Goal: Task Accomplishment & Management: Use online tool/utility

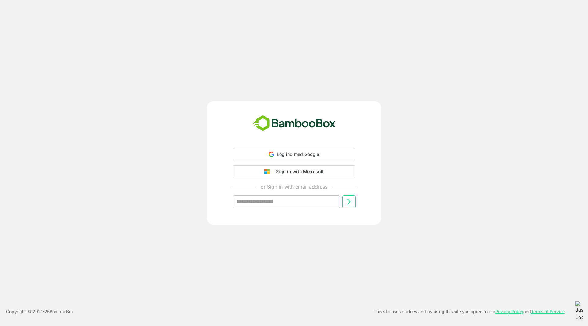
click at [296, 175] on div "Sign in with Microsoft" at bounding box center [298, 172] width 51 height 8
click at [305, 172] on div "Sign in with Microsoft" at bounding box center [298, 171] width 51 height 8
drag, startPoint x: 430, startPoint y: 135, endPoint x: 466, endPoint y: 74, distance: 71.0
click at [466, 74] on div "Sign in with Microsoft or Sign in with email address ​ Copyright © 2021- 25 Bam…" at bounding box center [294, 163] width 588 height 326
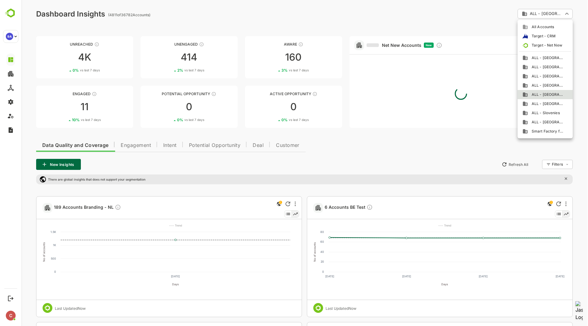
click at [548, 78] on span "ALL - [GEOGRAPHIC_DATA]" at bounding box center [546, 77] width 36 height 6
type input "**********"
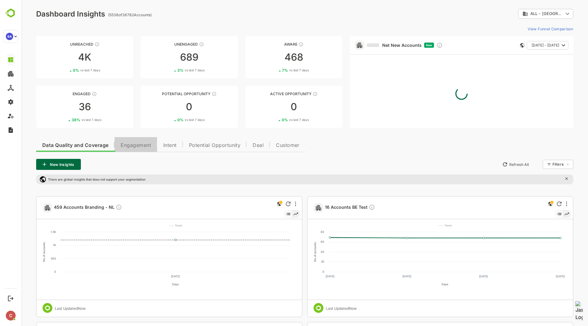
click at [149, 144] on span "Engagement" at bounding box center [136, 145] width 30 height 5
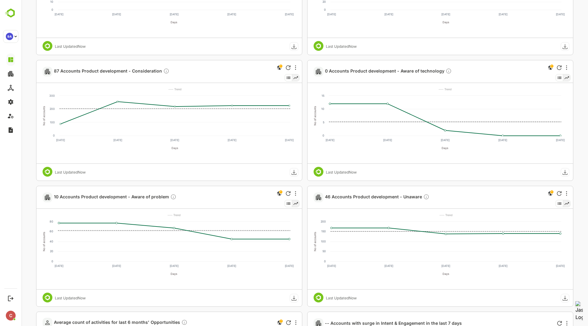
scroll to position [892, 0]
click at [139, 70] on span "87 Accounts Product development - Consideration" at bounding box center [112, 71] width 116 height 7
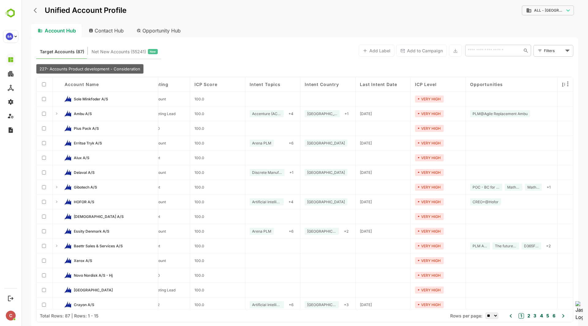
scroll to position [0, 158]
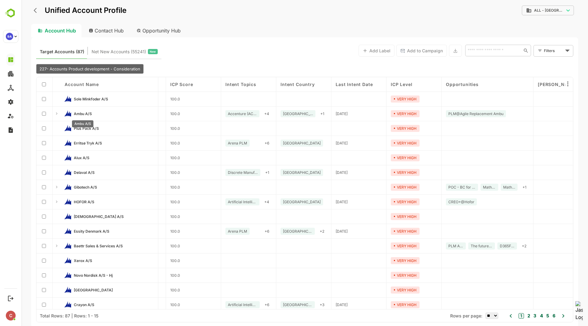
click at [76, 114] on span "Ambu A/S" at bounding box center [83, 114] width 18 height 5
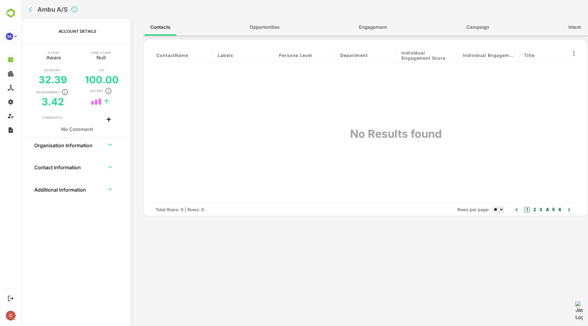
click at [376, 27] on span "Engagement" at bounding box center [373, 27] width 28 height 8
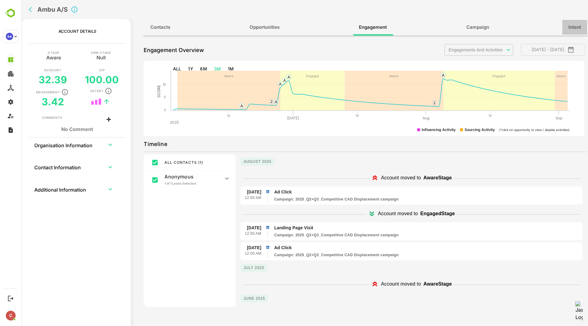
click at [577, 29] on span "Intent" at bounding box center [575, 27] width 13 height 8
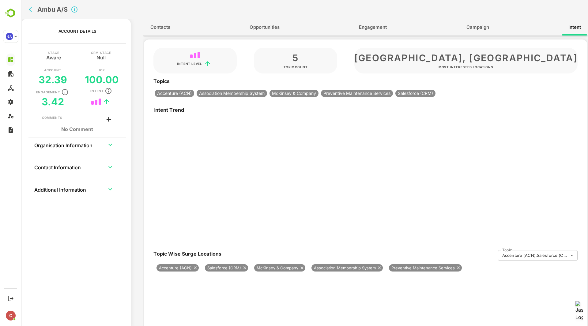
type input "**********"
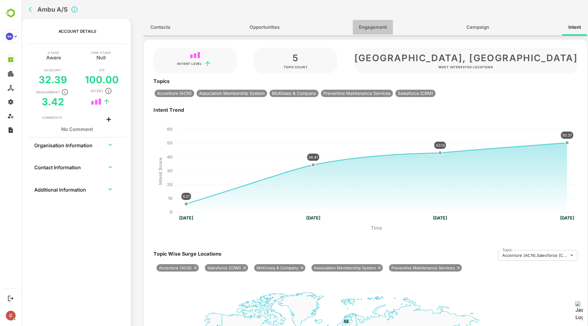
click at [382, 28] on span "Engagement" at bounding box center [373, 27] width 28 height 8
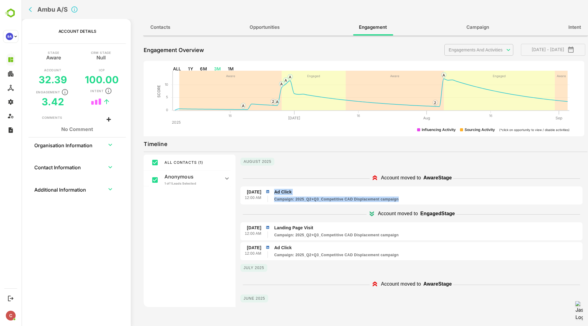
drag, startPoint x: 274, startPoint y: 191, endPoint x: 403, endPoint y: 199, distance: 128.9
click at [403, 199] on li "[DATE] 12:00 AM Ad Click Campaign : 2025_Q2+Q3_Competitive CAD Displacement cam…" at bounding box center [411, 195] width 337 height 13
click at [335, 150] on div "Timeline ALL CONTACTS ( 1 ) Anonymous 1 of 1 Leads Selected Others [DATE] Accou…" at bounding box center [366, 271] width 444 height 264
click at [32, 9] on icon "back" at bounding box center [32, 9] width 6 height 6
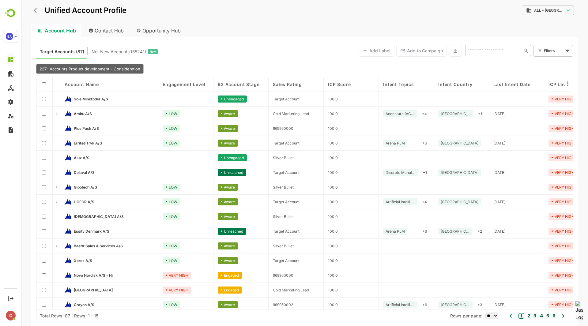
click at [32, 12] on div "Unified Account Profile" at bounding box center [78, 10] width 95 height 11
click at [34, 12] on icon "back" at bounding box center [37, 10] width 6 height 6
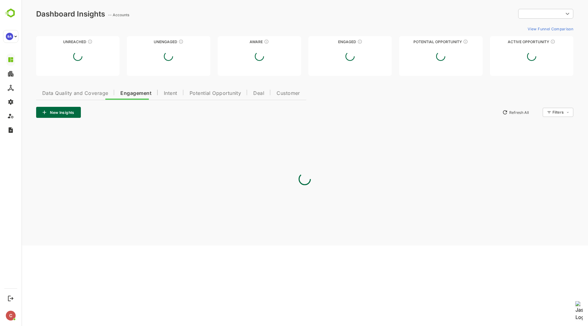
scroll to position [0, 0]
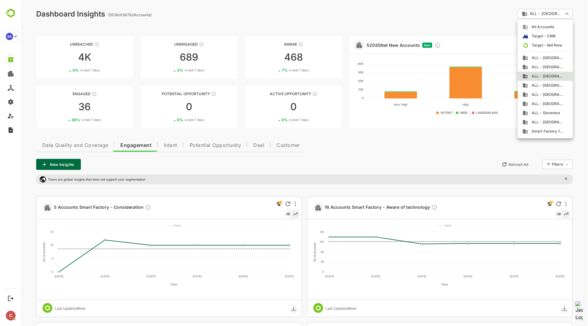
click at [543, 114] on span "ALL - Slovenies" at bounding box center [544, 113] width 32 height 6
type input "**********"
click at [204, 28] on div at bounding box center [304, 163] width 567 height 326
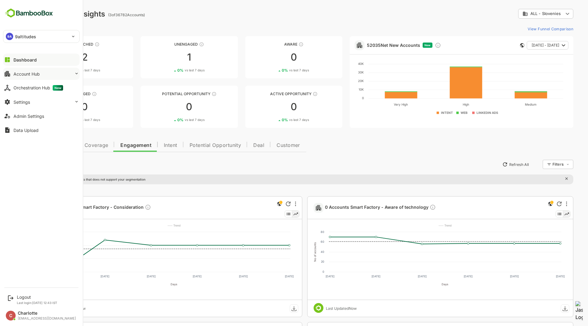
click at [63, 74] on button "Account Hub" at bounding box center [41, 74] width 77 height 12
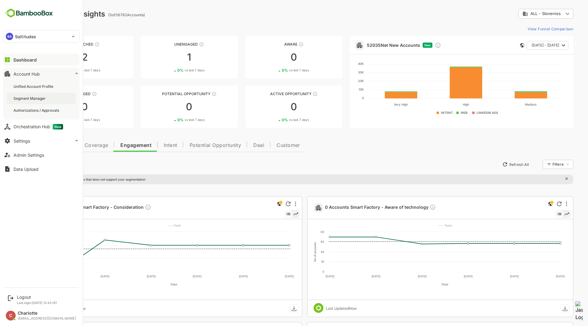
click at [36, 98] on div "Segment Manager" at bounding box center [29, 98] width 33 height 5
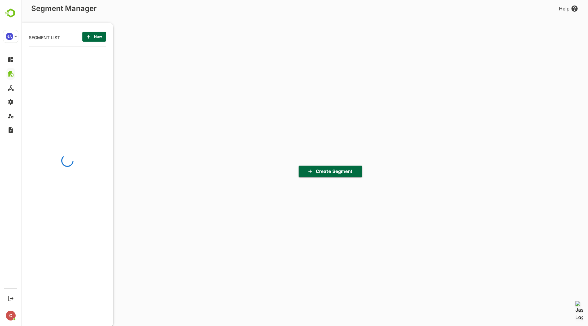
scroll to position [227, 76]
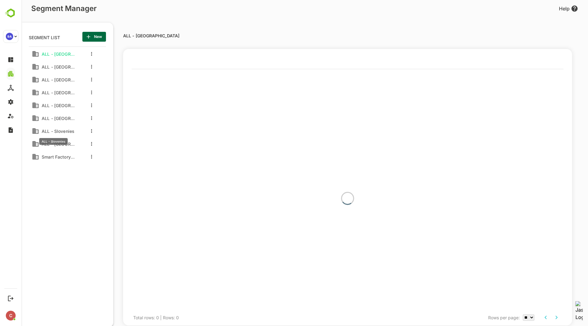
click at [68, 131] on span "ALL - Slovenies" at bounding box center [56, 131] width 35 height 5
click at [66, 131] on span "ALL - Slovenies" at bounding box center [56, 131] width 35 height 5
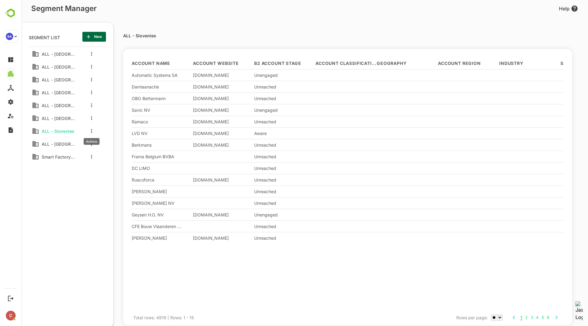
click at [93, 130] on button "more actions" at bounding box center [91, 131] width 3 height 6
click at [111, 140] on span "Edit" at bounding box center [122, 141] width 33 height 7
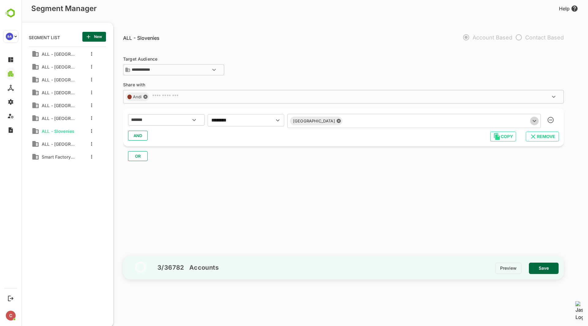
click at [536, 118] on icon "Open" at bounding box center [534, 120] width 7 height 7
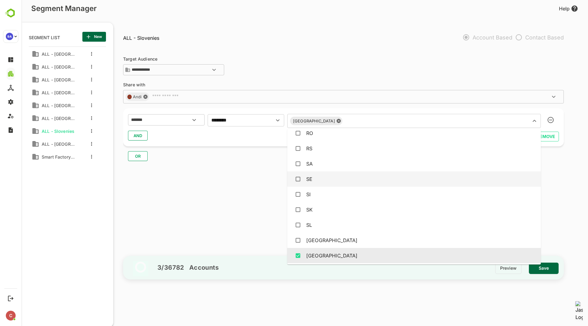
scroll to position [875, 0]
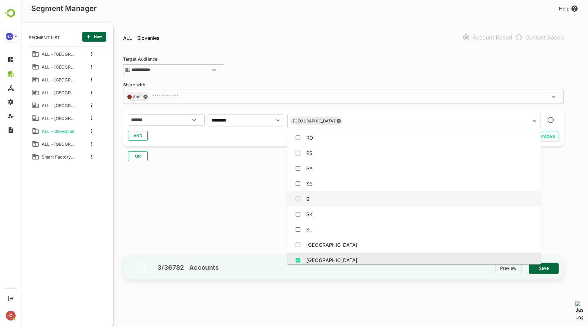
click at [387, 199] on div "SI" at bounding box center [414, 199] width 244 height 12
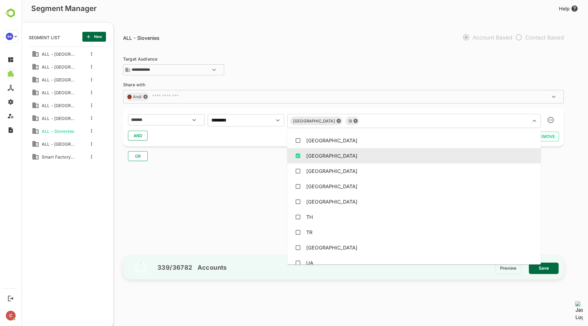
scroll to position [1064, 0]
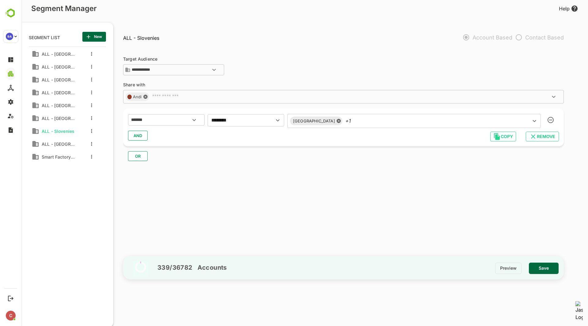
click at [561, 163] on div "**********" at bounding box center [346, 150] width 447 height 202
click at [544, 270] on span "Save" at bounding box center [544, 268] width 20 height 8
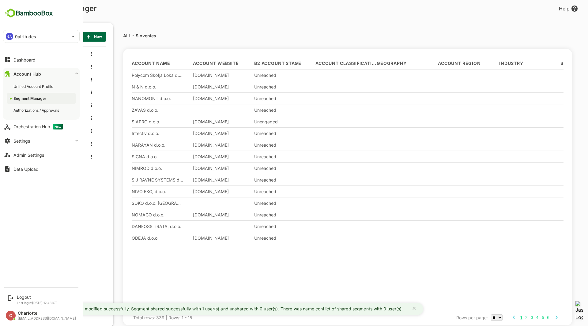
click at [15, 57] on div "Dashboard" at bounding box center [24, 59] width 22 height 5
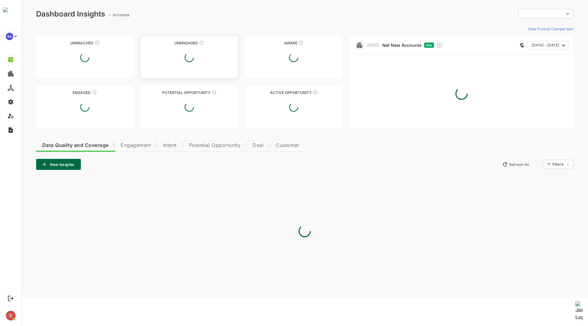
type input "**********"
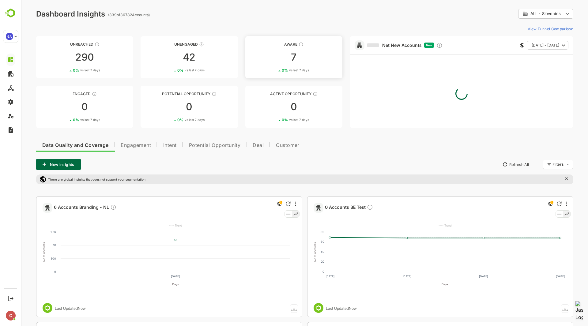
click at [293, 45] on div "Aware" at bounding box center [293, 44] width 97 height 5
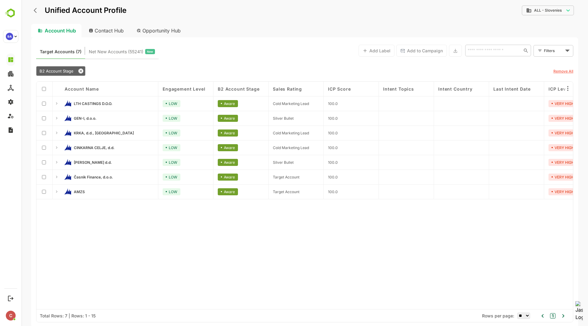
click at [83, 116] on link "GEN-I, d.o.o." at bounding box center [114, 118] width 80 height 7
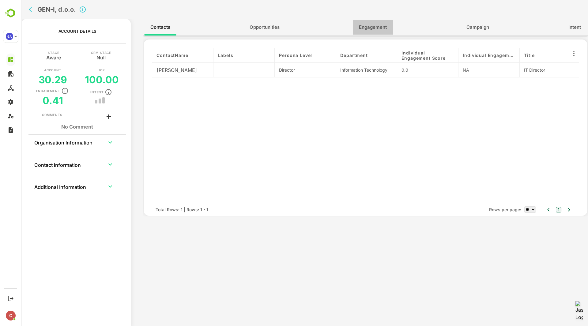
click at [369, 26] on span "Engagement" at bounding box center [373, 27] width 28 height 8
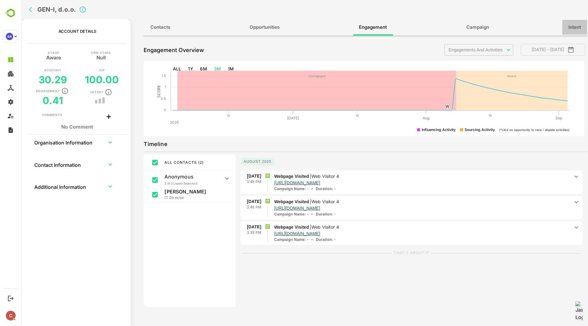
click at [570, 25] on span "Intent" at bounding box center [575, 27] width 13 height 8
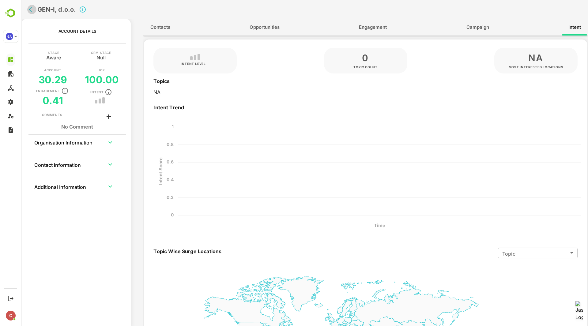
click at [35, 8] on icon "back" at bounding box center [32, 9] width 6 height 6
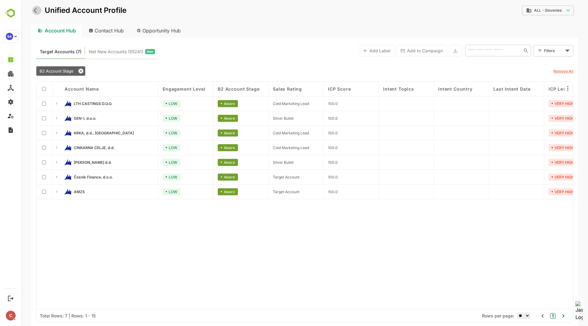
click at [35, 8] on icon "back" at bounding box center [37, 10] width 6 height 6
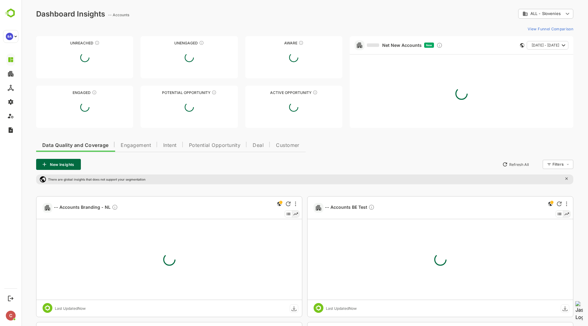
type input "**********"
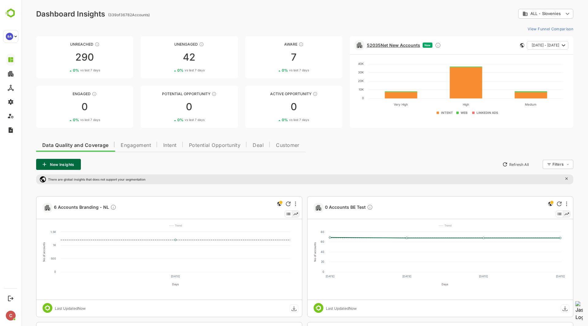
click at [397, 45] on link "52035 Net New Accounts" at bounding box center [393, 45] width 53 height 5
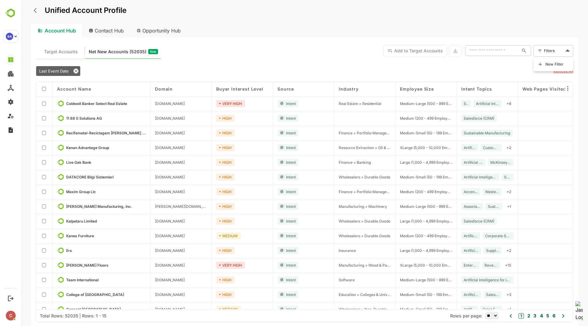
click at [550, 48] on body "Unified Account Profile Account Hub Contact Hub Opportunity Hub Target Accounts…" at bounding box center [304, 163] width 567 height 326
click at [550, 62] on span "New Filter" at bounding box center [555, 64] width 18 height 7
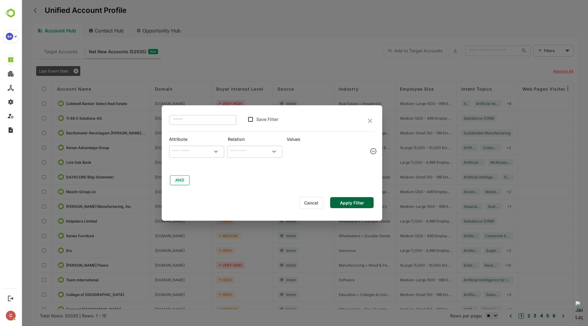
type input "**********"
type input "*******"
click at [349, 148] on span "[DATE] - [DATE]" at bounding box center [324, 152] width 71 height 8
click at [356, 151] on icon "button" at bounding box center [358, 152] width 4 height 4
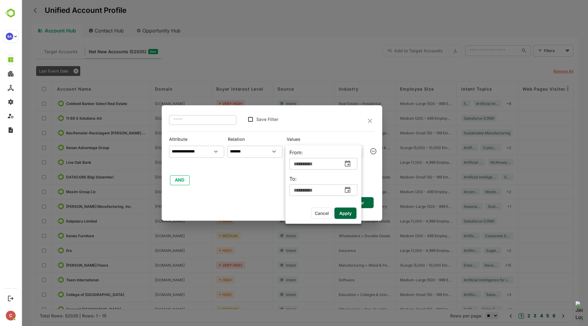
click at [307, 163] on input "**********" at bounding box center [315, 164] width 50 height 12
click at [351, 167] on icon "change date" at bounding box center [347, 163] width 7 height 7
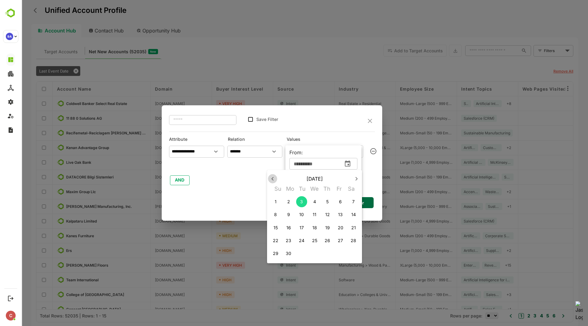
click at [273, 181] on icon "button" at bounding box center [272, 178] width 7 height 7
click at [273, 180] on icon "button" at bounding box center [272, 178] width 7 height 7
click at [292, 215] on span "3" at bounding box center [288, 215] width 11 height 6
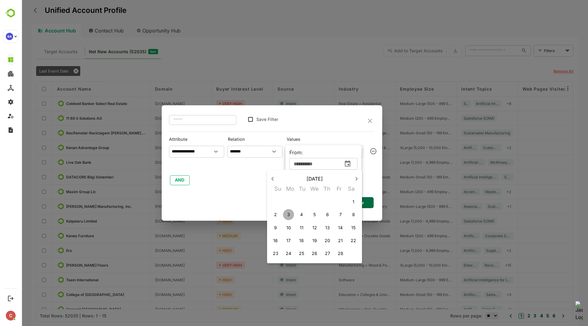
type input "**********"
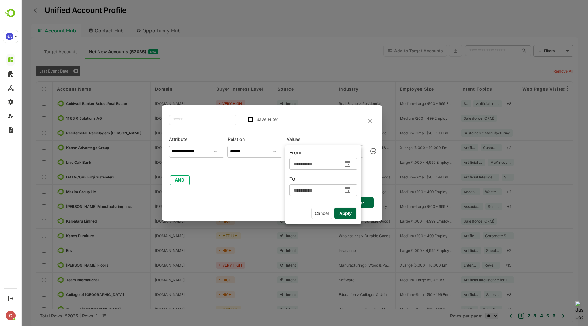
click at [346, 215] on span "Apply" at bounding box center [345, 214] width 12 height 8
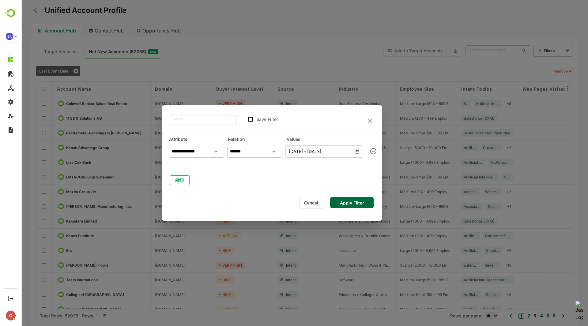
click at [351, 203] on button "Apply Filter" at bounding box center [352, 202] width 44 height 11
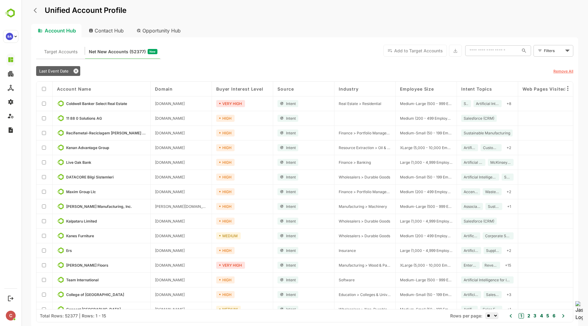
click at [552, 51] on body "Unified Account Profile Account Hub Contact Hub Opportunity Hub Target Accounts…" at bounding box center [304, 163] width 567 height 326
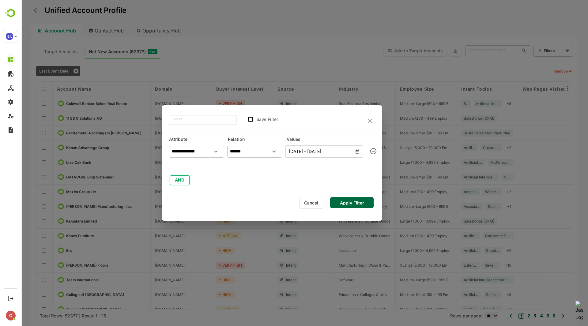
click at [180, 180] on button "AND" at bounding box center [180, 181] width 20 height 10
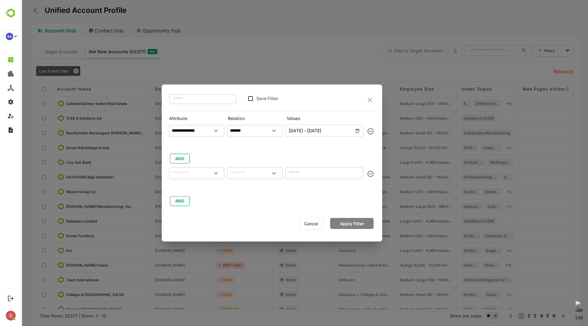
click at [189, 170] on input "text" at bounding box center [196, 173] width 53 height 9
click at [195, 198] on div "Country" at bounding box center [197, 199] width 50 height 13
type input "*******"
click at [246, 174] on input "text" at bounding box center [255, 173] width 53 height 9
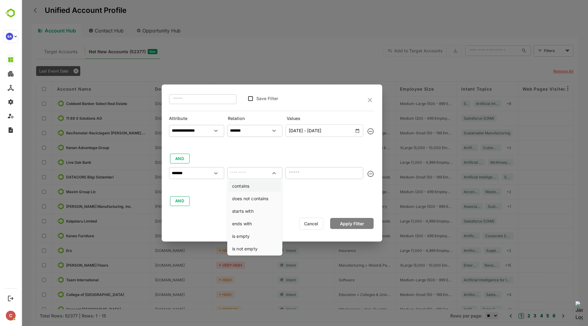
click at [248, 185] on li "contains" at bounding box center [255, 185] width 53 height 11
type input "********"
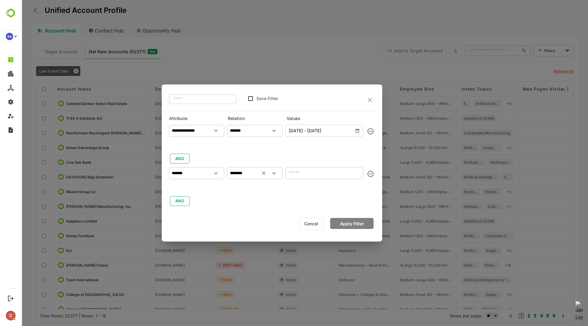
click at [305, 172] on input "text" at bounding box center [325, 173] width 78 height 12
type input "********"
click at [351, 220] on button "Apply Filter" at bounding box center [352, 223] width 44 height 11
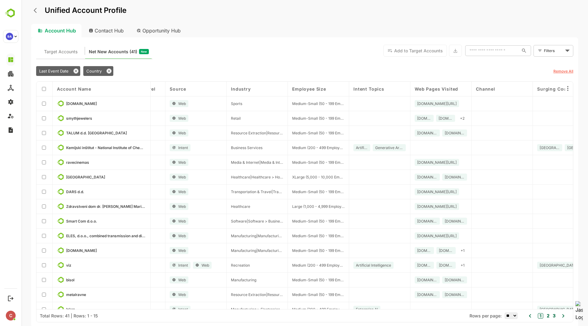
scroll to position [0, 108]
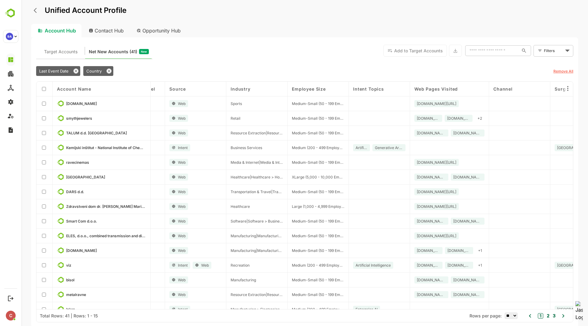
drag, startPoint x: 471, startPoint y: 89, endPoint x: 495, endPoint y: 92, distance: 24.1
click at [495, 92] on div "Account Name Domain Buyer Interest Level Source Industry Employee Size Intent T…" at bounding box center [304, 196] width 537 height 228
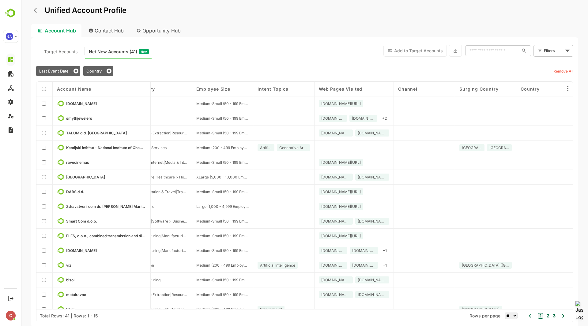
scroll to position [9, 204]
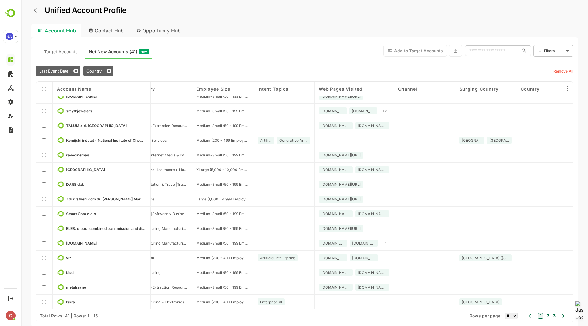
click at [550, 315] on div "1 2 3" at bounding box center [547, 316] width 20 height 9
click at [548, 317] on button "2" at bounding box center [547, 316] width 4 height 7
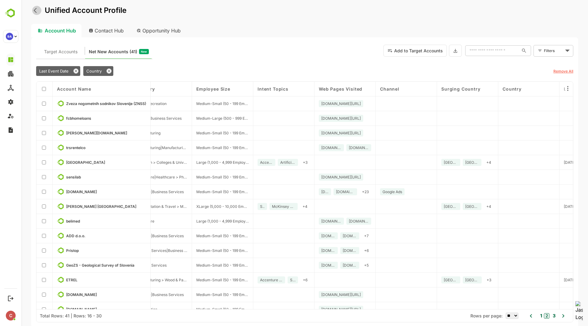
click at [36, 9] on icon "back" at bounding box center [35, 10] width 3 height 5
